Goal: Find specific page/section: Find specific page/section

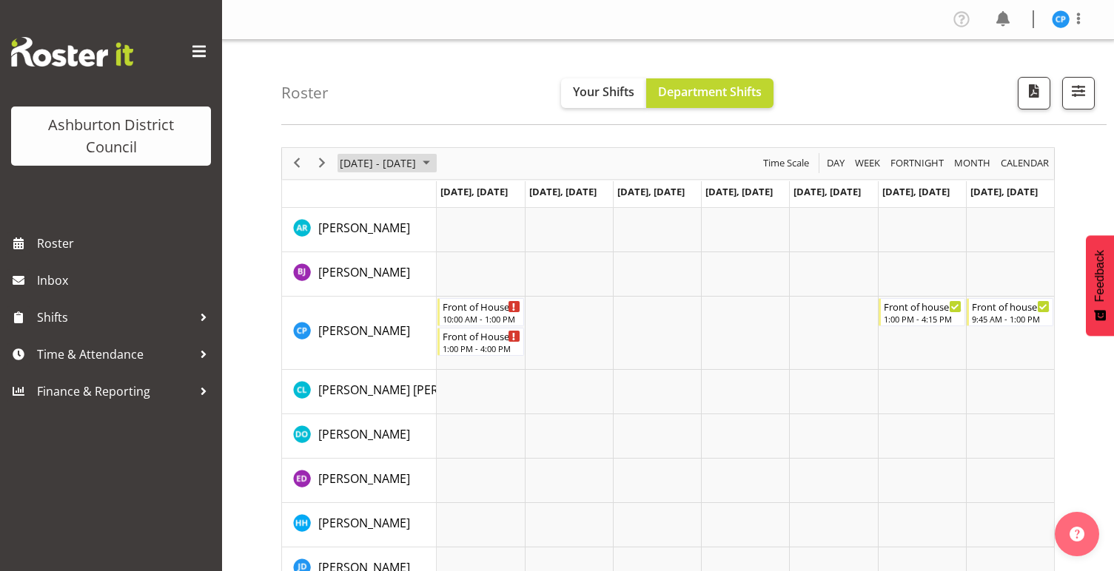
click at [396, 167] on span "[DATE] - [DATE]" at bounding box center [377, 163] width 79 height 18
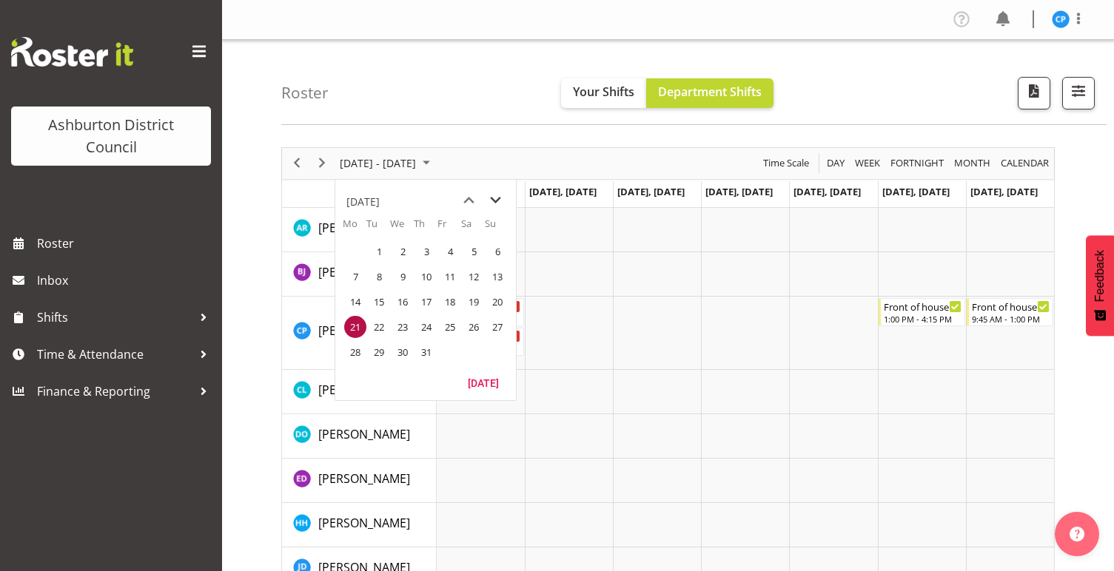
click at [496, 198] on span "next month" at bounding box center [495, 200] width 26 height 27
click at [356, 322] on span "22" at bounding box center [355, 327] width 22 height 22
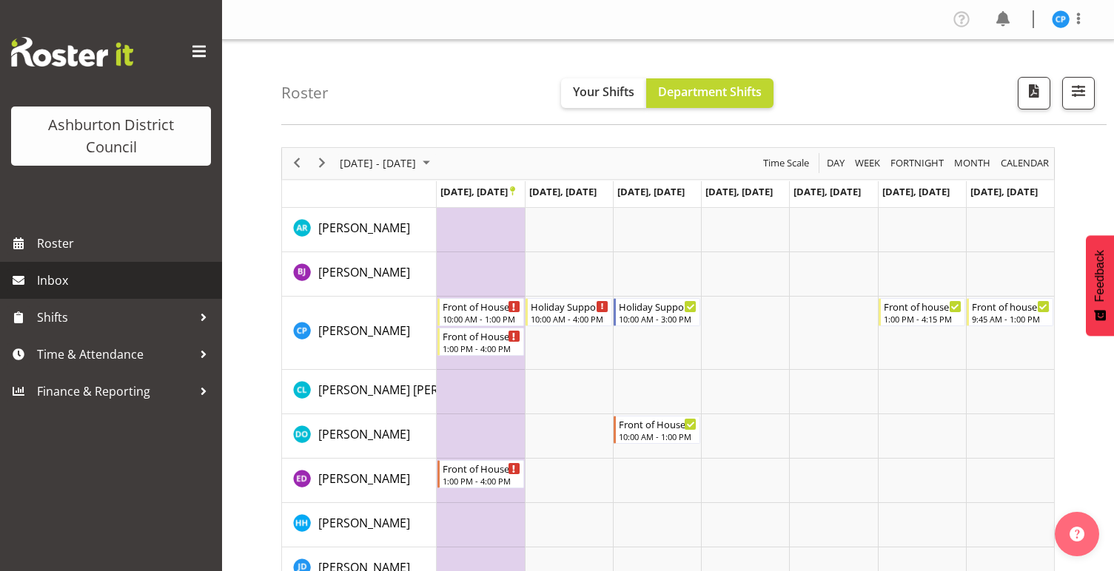
click at [64, 279] on span "Inbox" at bounding box center [126, 280] width 178 height 22
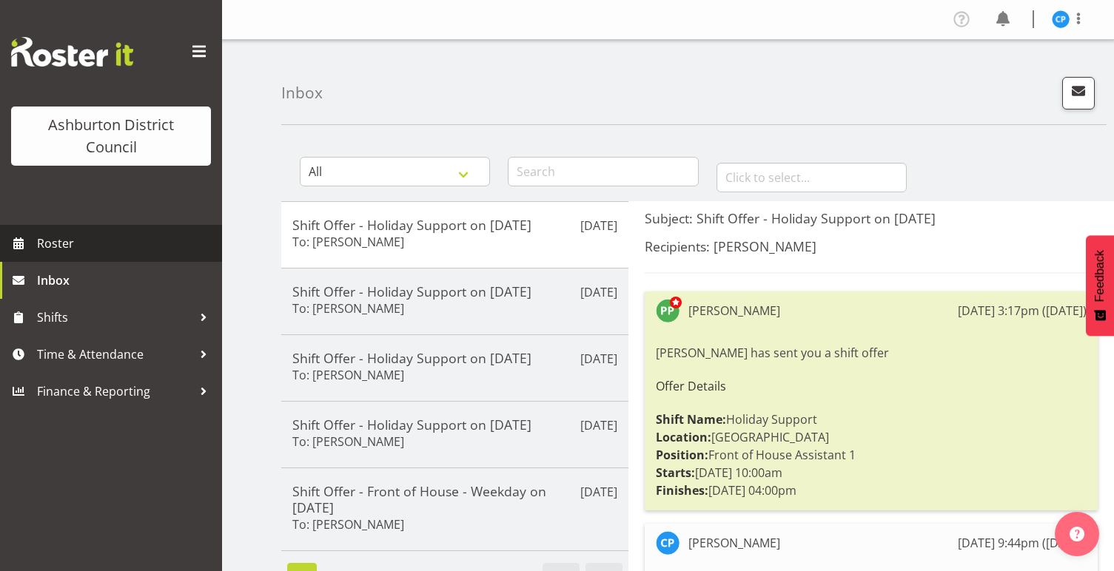
click at [73, 240] on span "Roster" at bounding box center [126, 243] width 178 height 22
